Goal: Task Accomplishment & Management: Use online tool/utility

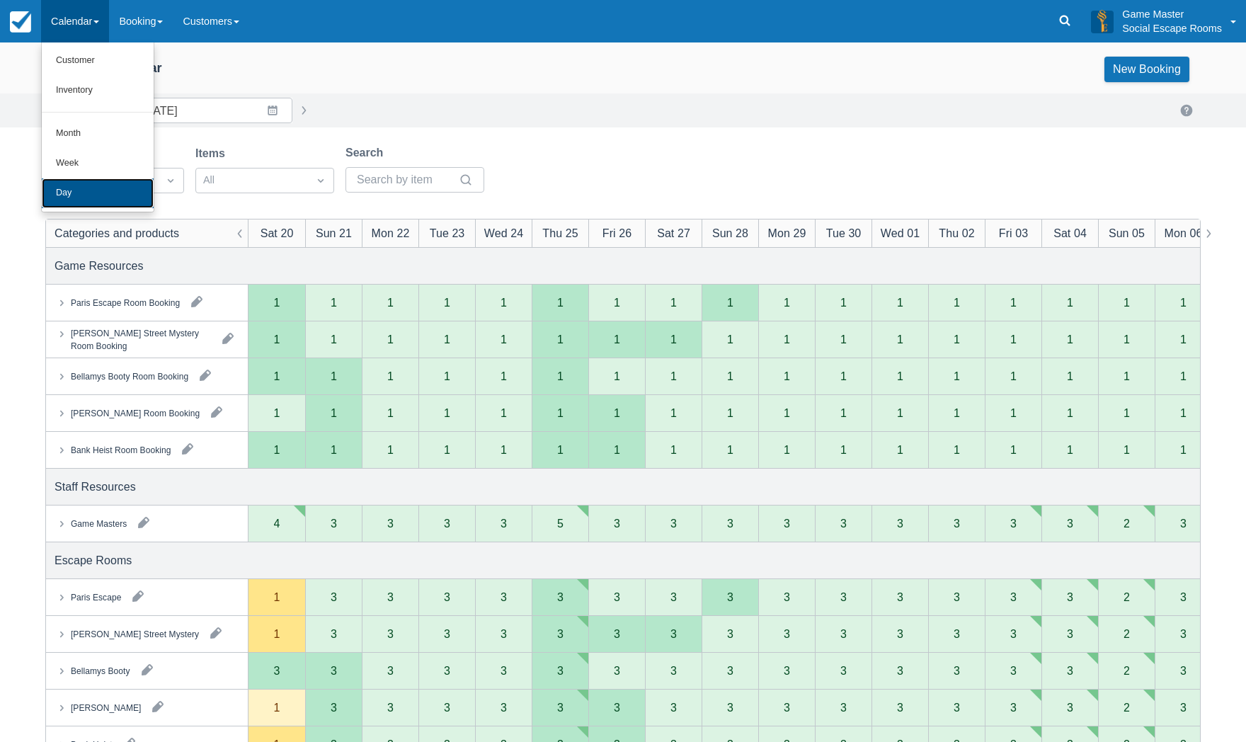
click at [88, 188] on link "Day" at bounding box center [98, 193] width 112 height 30
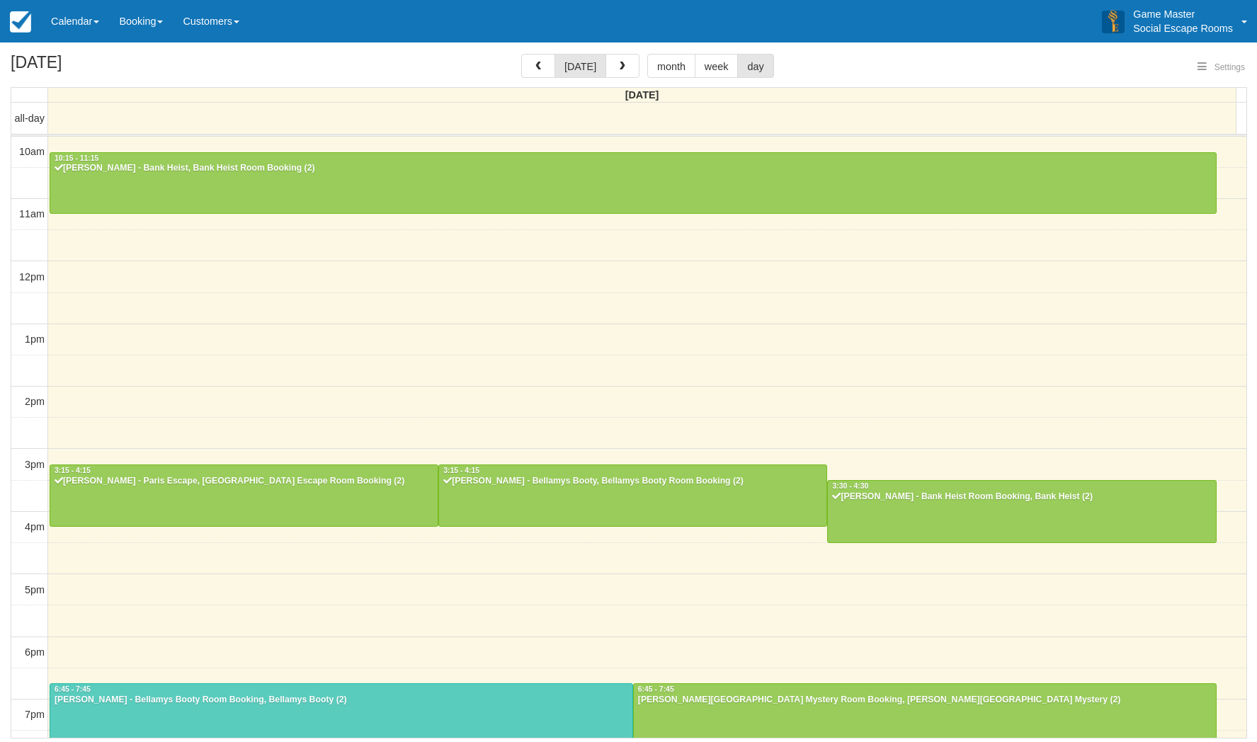
select select
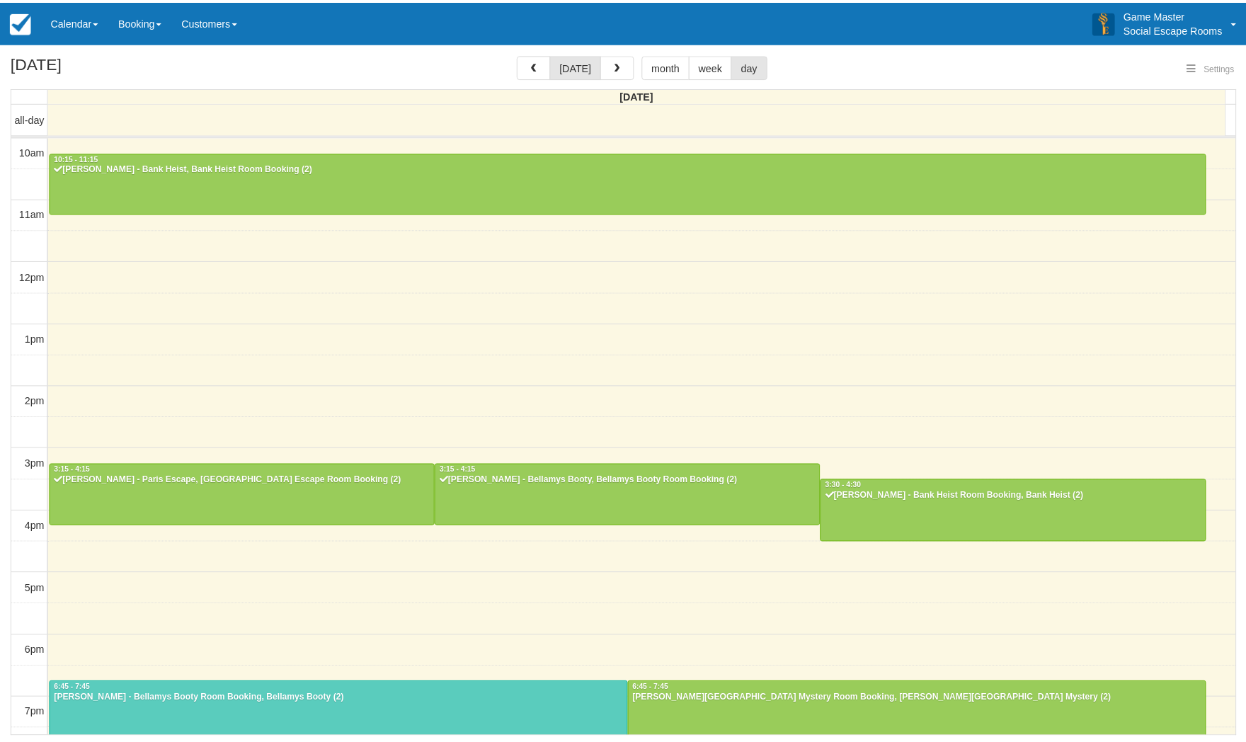
scroll to position [181, 0]
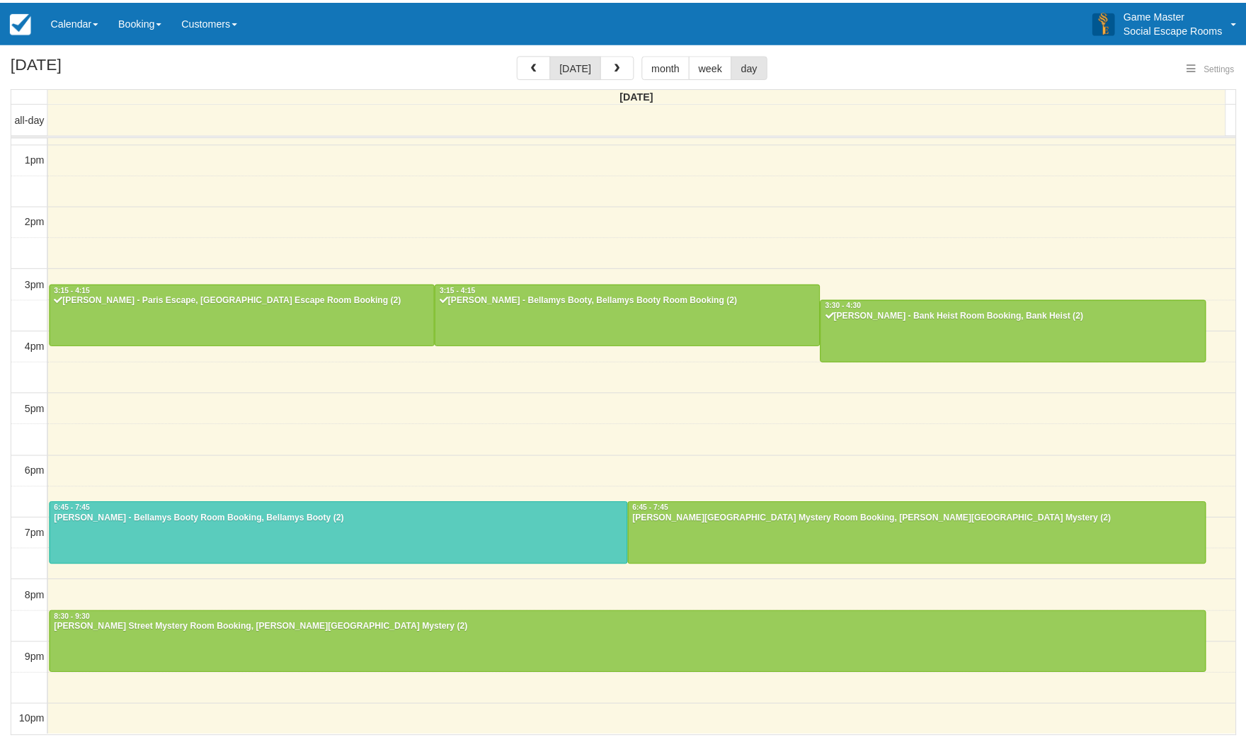
select select
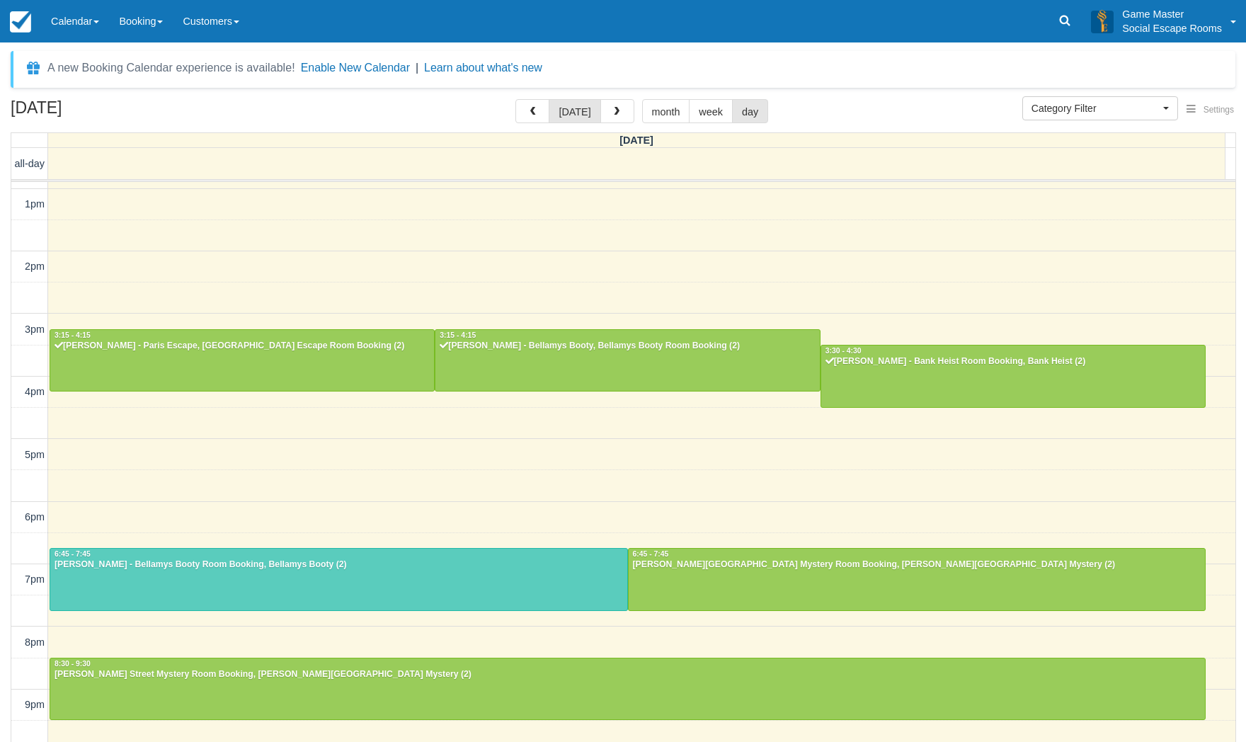
scroll to position [180, 0]
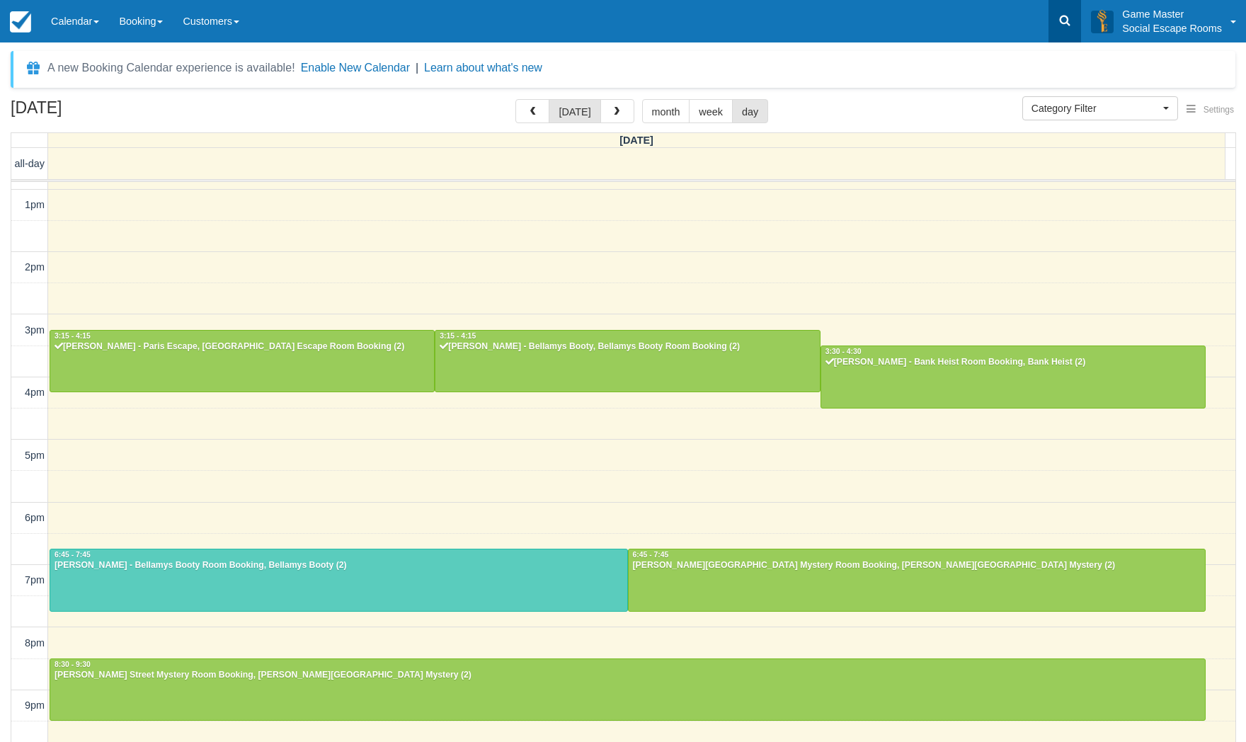
click at [1072, 23] on icon at bounding box center [1065, 20] width 14 height 14
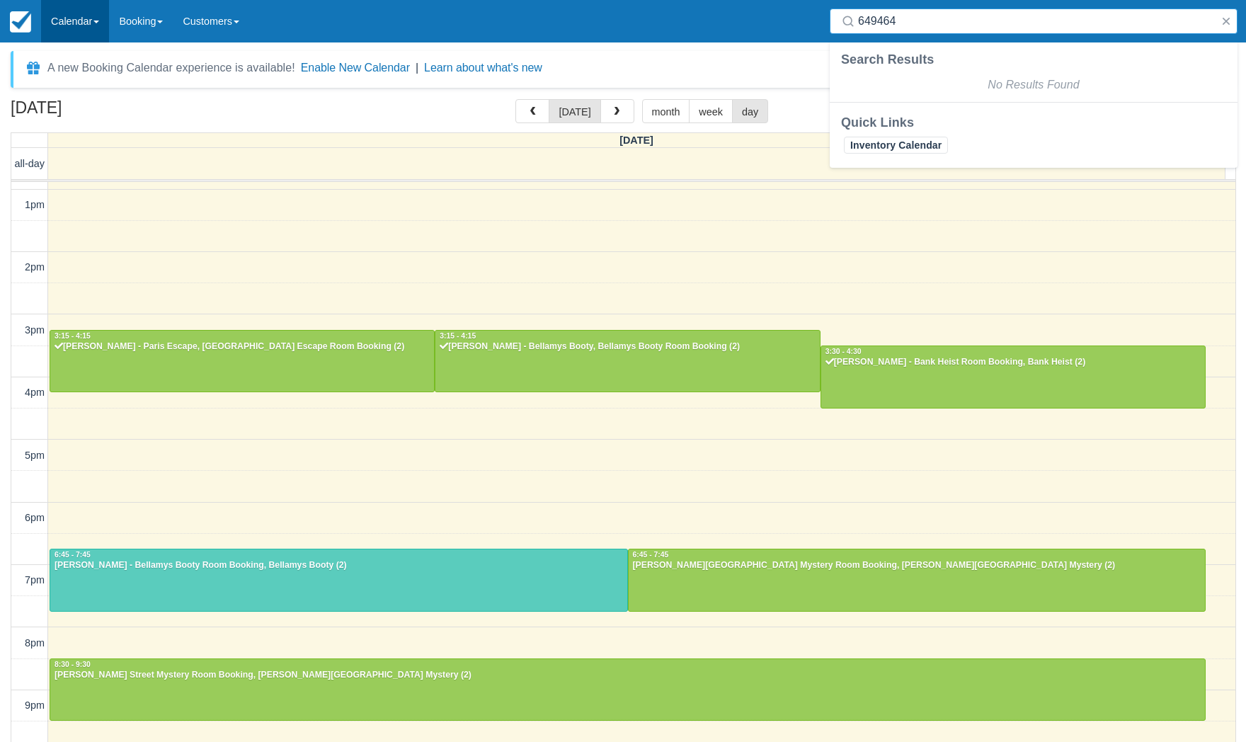
type input "649464"
click at [93, 25] on link "Calendar" at bounding box center [75, 21] width 68 height 42
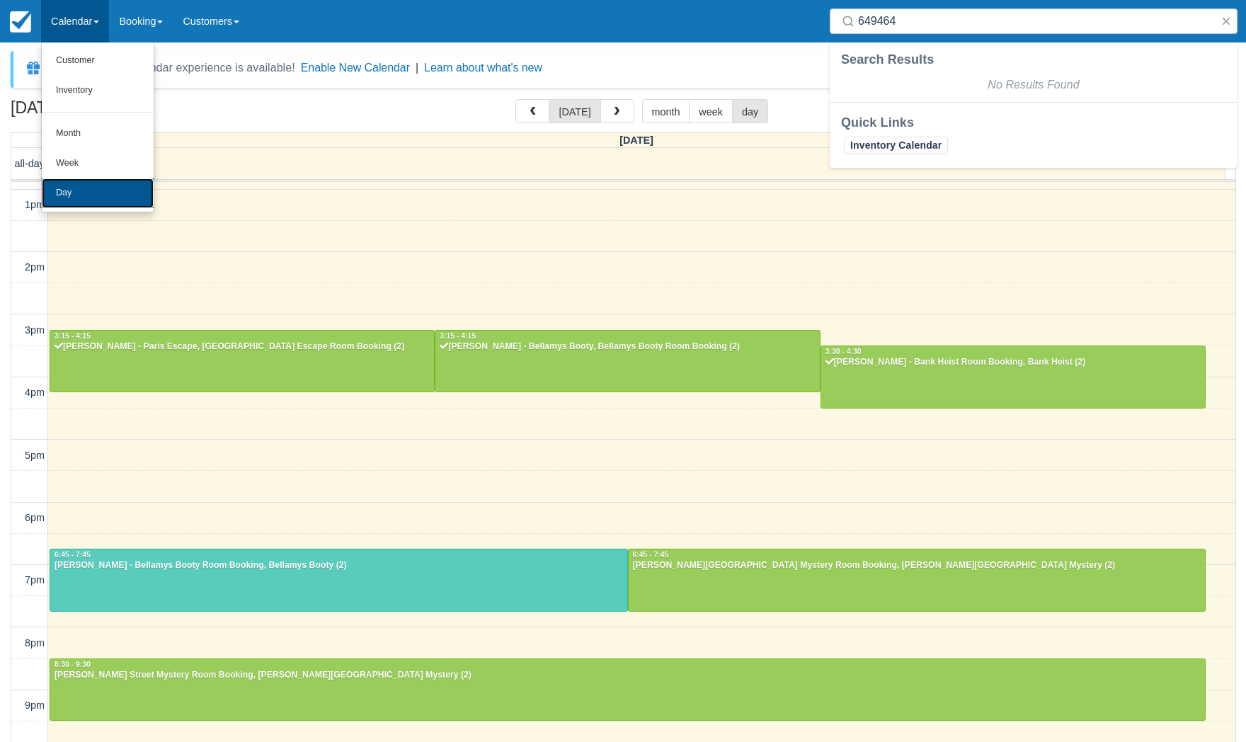
click at [98, 194] on link "Day" at bounding box center [98, 193] width 112 height 30
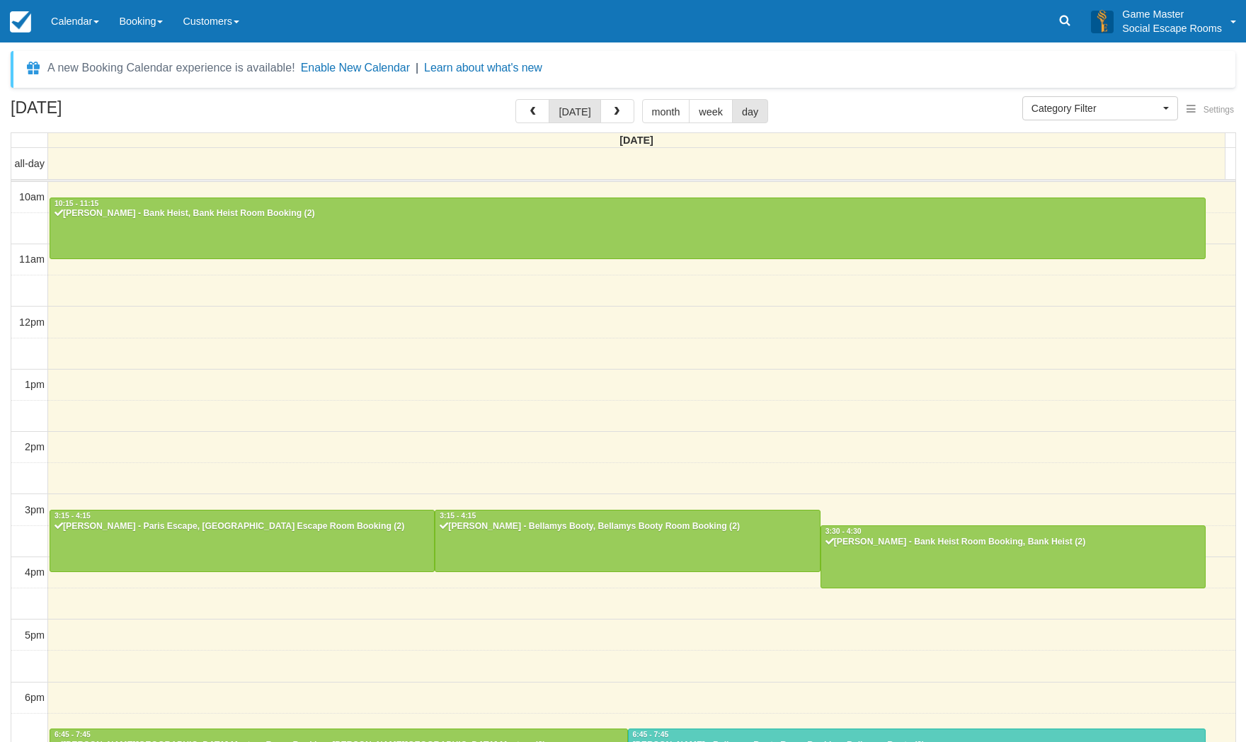
select select
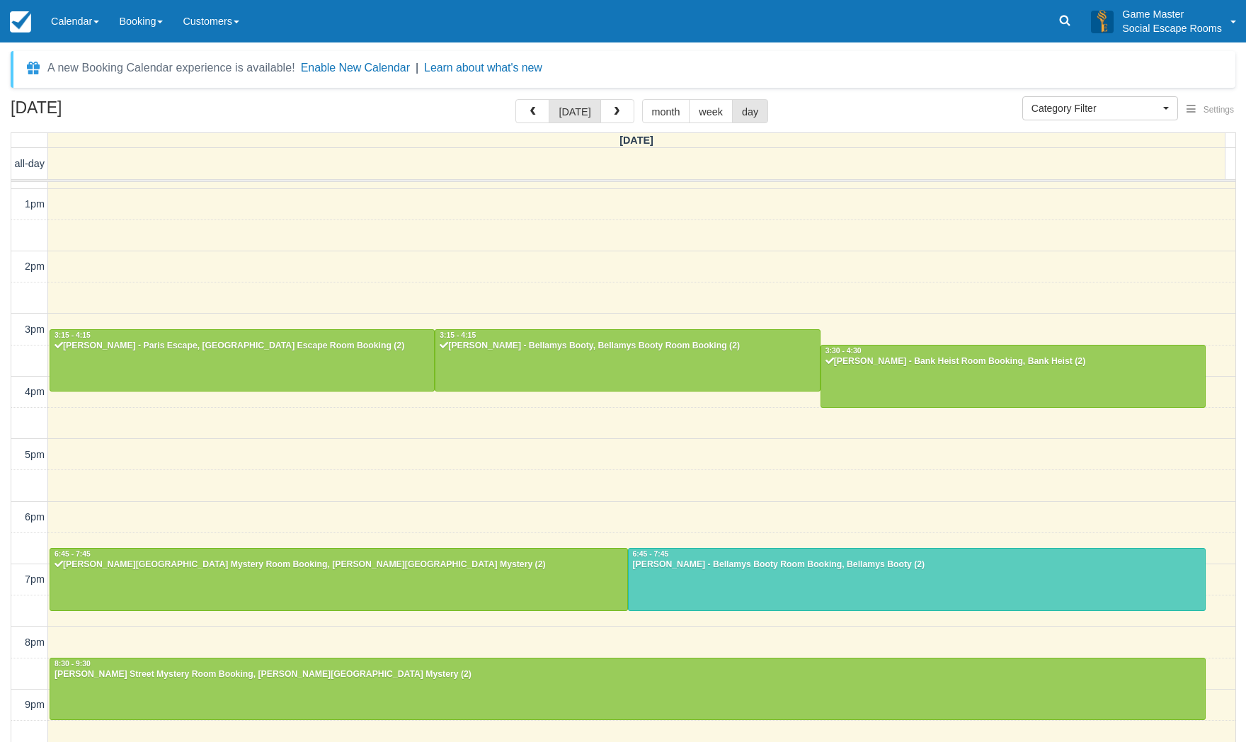
scroll to position [180, 0]
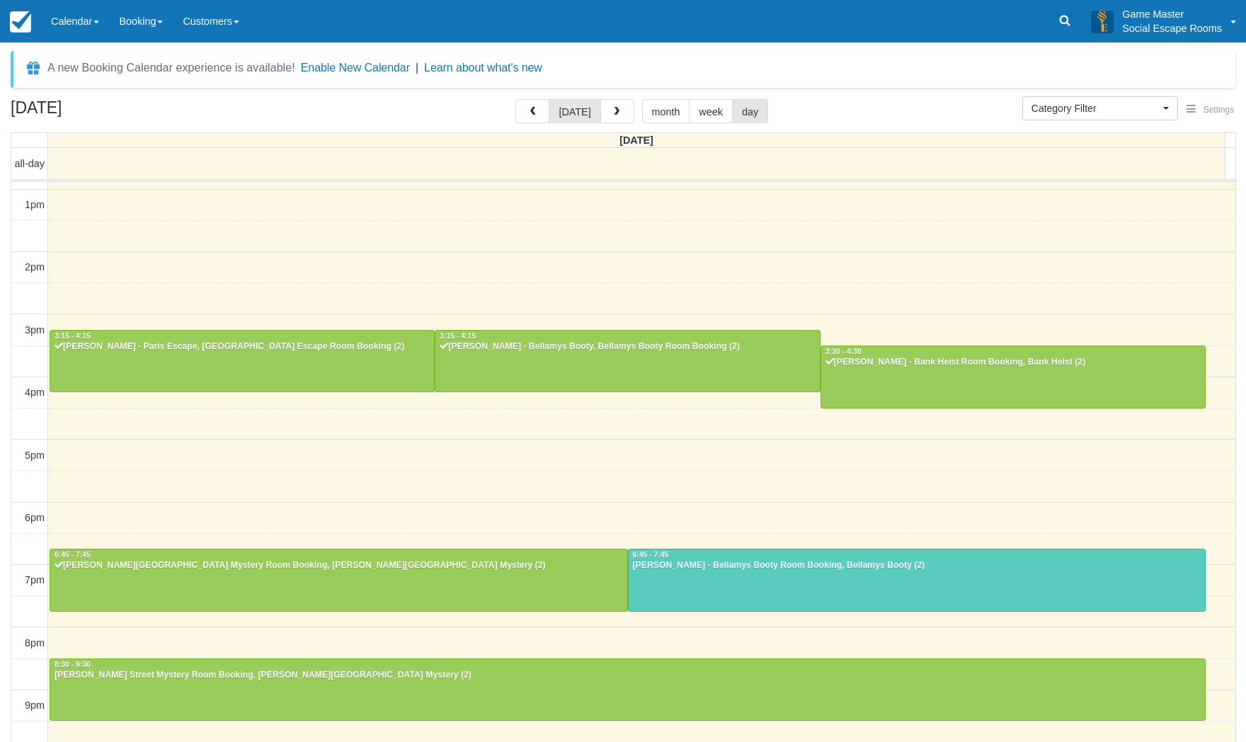
click at [845, 18] on div "Menu Calendar Customer Inventory Month Week Day Booking Notes New Booking Merch…" at bounding box center [623, 21] width 1246 height 42
click at [72, 24] on link "Calendar" at bounding box center [75, 21] width 68 height 42
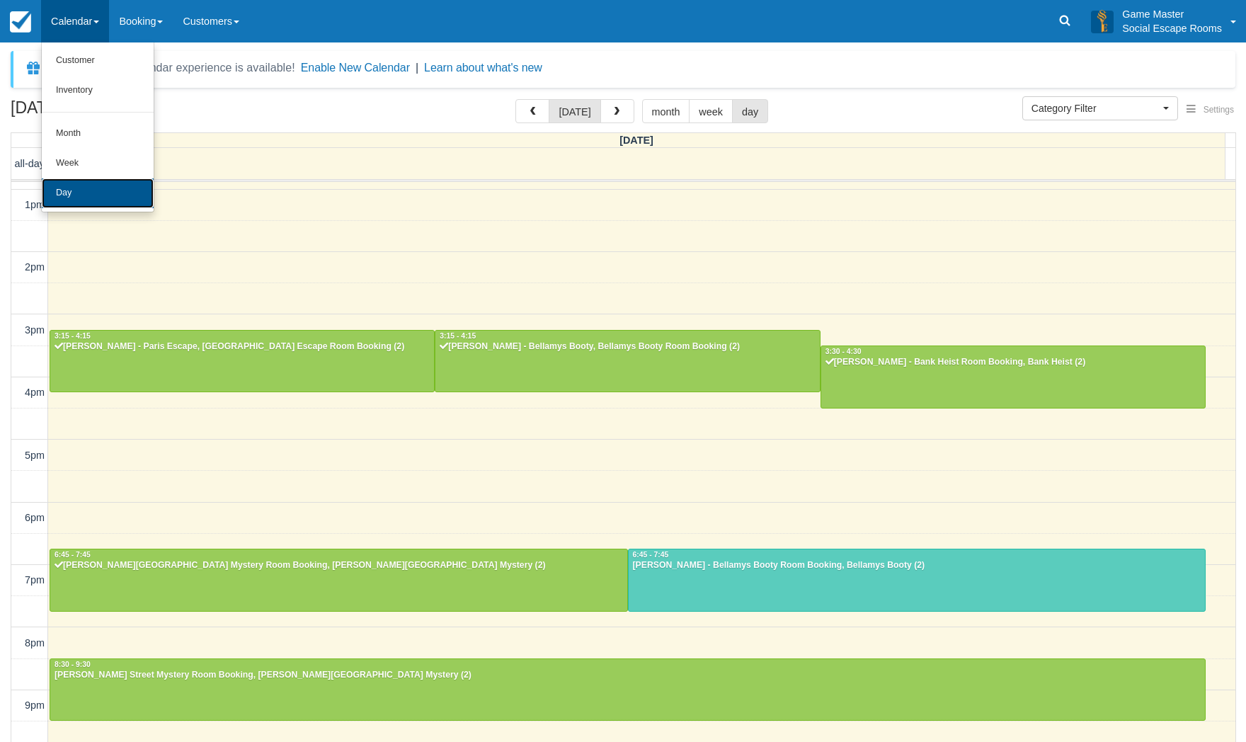
click at [86, 183] on link "Day" at bounding box center [98, 193] width 112 height 30
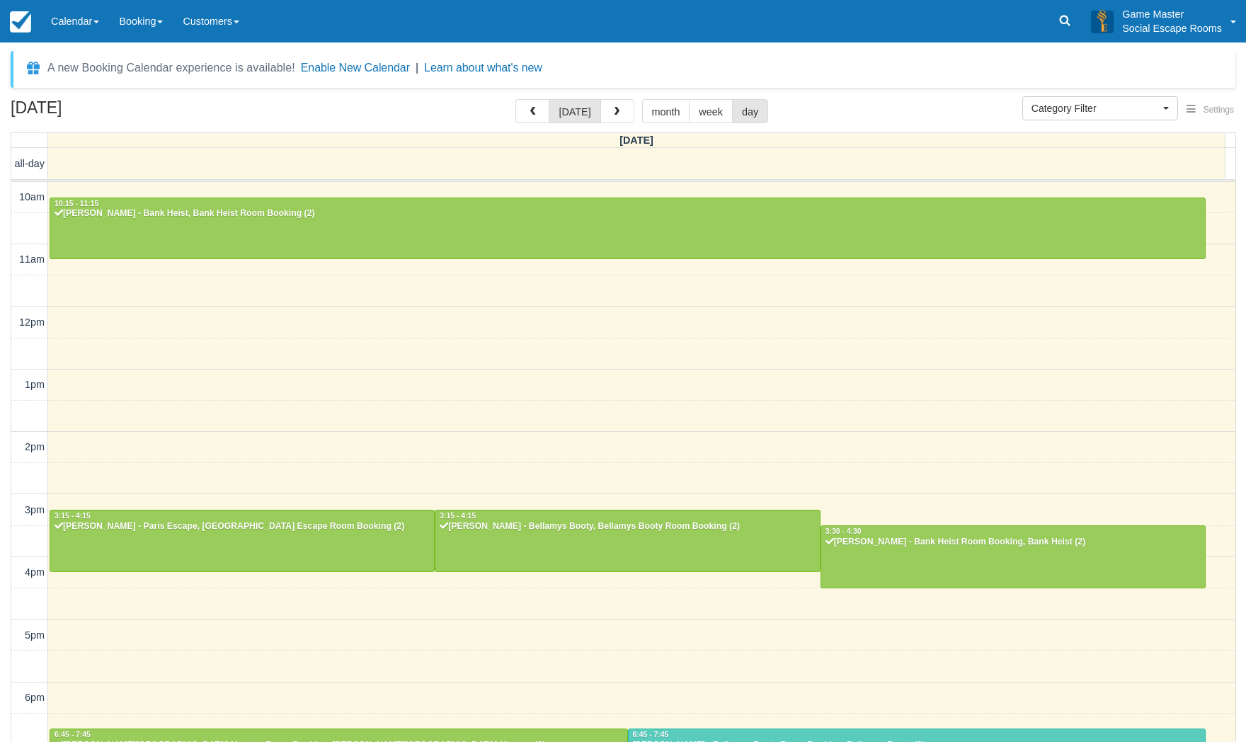
select select
